Goal: Task Accomplishment & Management: Use online tool/utility

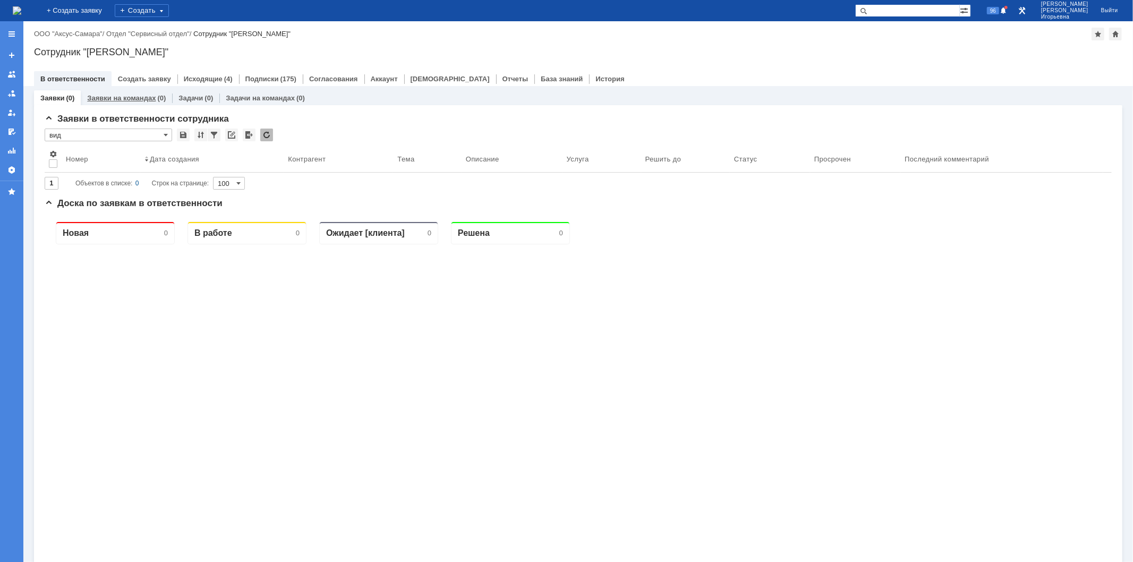
click at [136, 94] on link "Заявки на командах" at bounding box center [121, 98] width 69 height 8
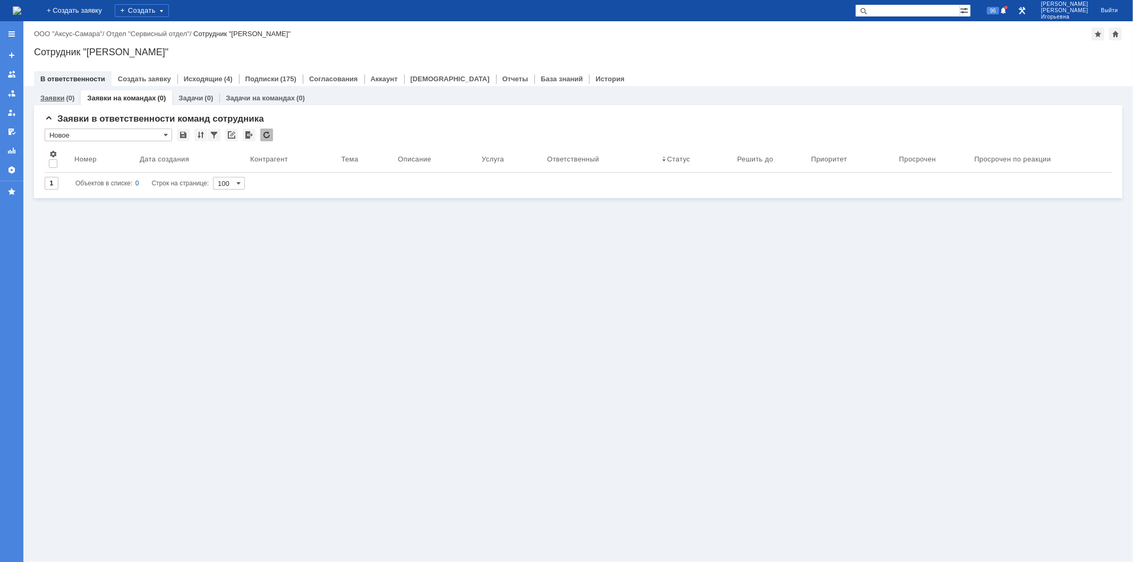
click at [46, 97] on link "Заявки" at bounding box center [52, 98] width 24 height 8
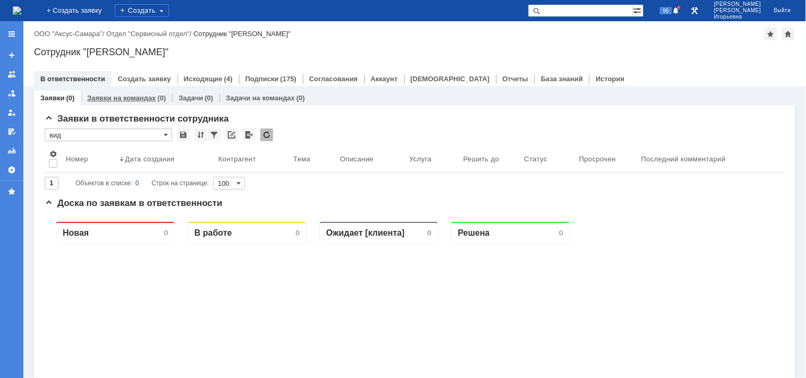
click at [126, 99] on link "Заявки на командах" at bounding box center [121, 98] width 69 height 8
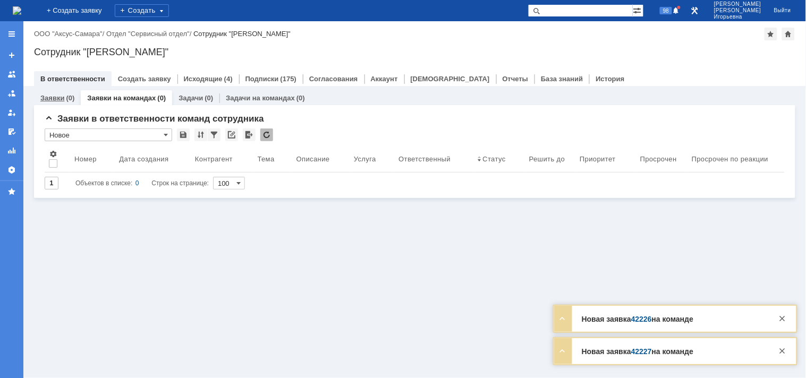
click at [50, 96] on link "Заявки" at bounding box center [52, 98] width 24 height 8
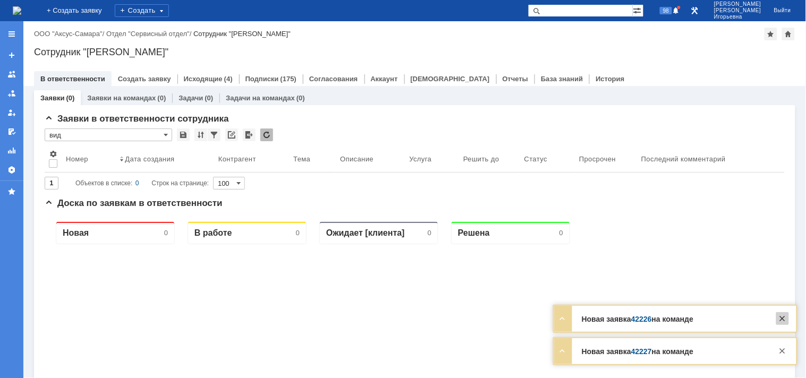
click at [784, 320] on div at bounding box center [782, 318] width 13 height 13
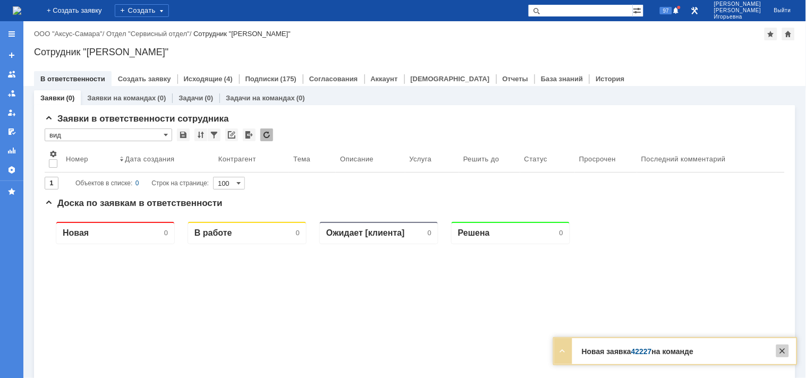
click at [783, 351] on div at bounding box center [782, 351] width 13 height 13
click at [110, 96] on link "Заявки на командах" at bounding box center [121, 98] width 69 height 8
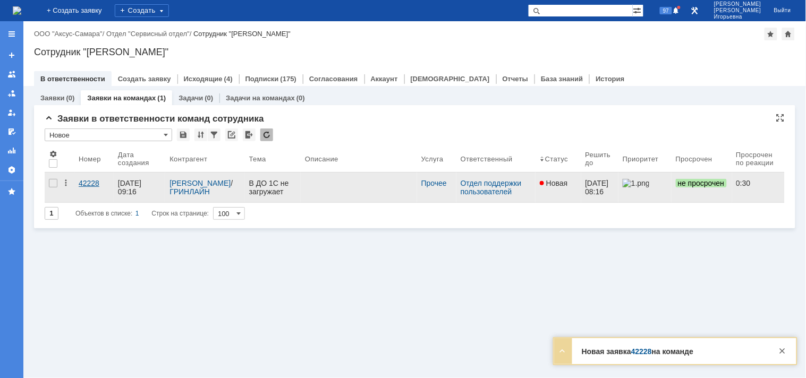
click at [86, 184] on div "42228" at bounding box center [94, 183] width 31 height 8
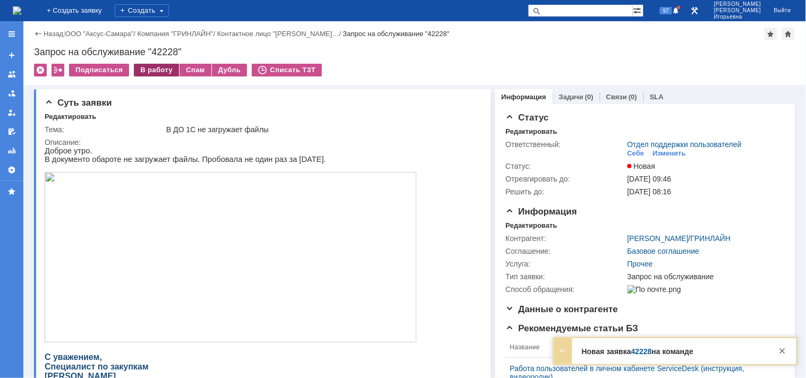
click at [152, 70] on div "В работу" at bounding box center [156, 70] width 45 height 13
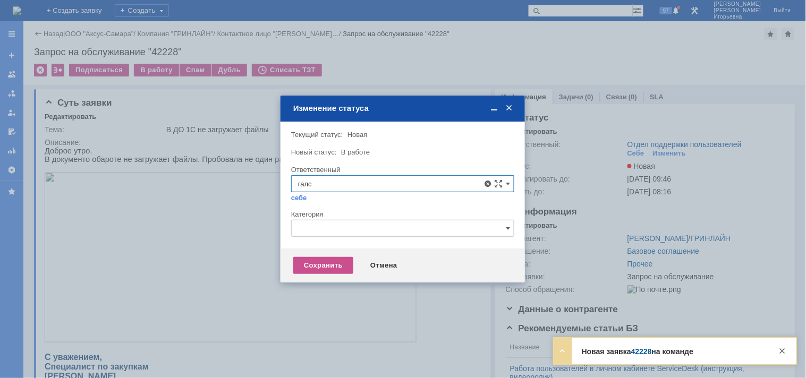
click at [368, 262] on span "Галстьян Степан Александрович" at bounding box center [402, 261] width 209 height 8
type input "Галстьян Степан Александрович"
click at [324, 267] on div "Сохранить" at bounding box center [323, 265] width 60 height 17
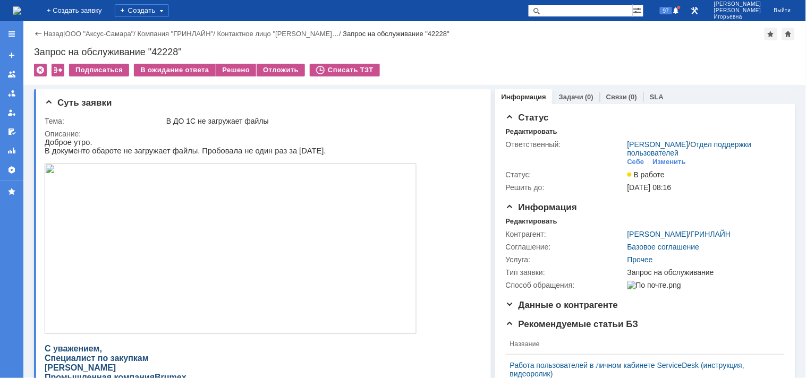
click at [170, 49] on div "Запрос на обслуживание "42228"" at bounding box center [414, 52] width 761 height 11
copy div "42228"
click at [21, 11] on img at bounding box center [17, 10] width 8 height 8
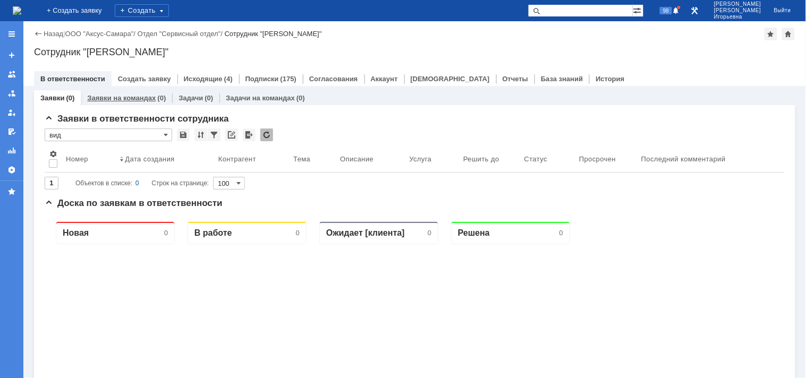
click at [130, 92] on div "Заявки на командах (0)" at bounding box center [126, 97] width 91 height 15
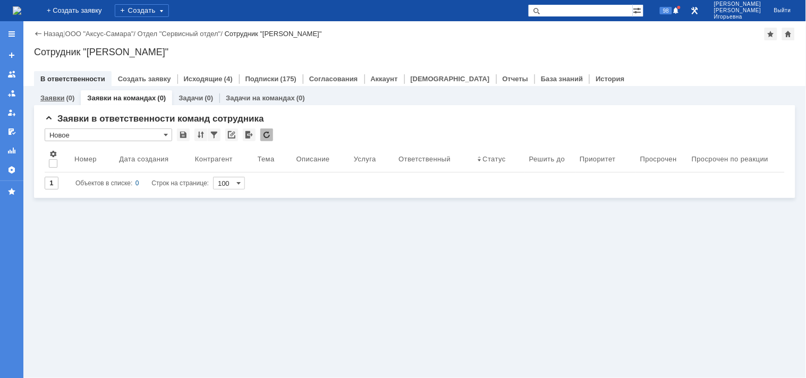
click at [49, 96] on link "Заявки" at bounding box center [52, 98] width 24 height 8
